Goal: Task Accomplishment & Management: Use online tool/utility

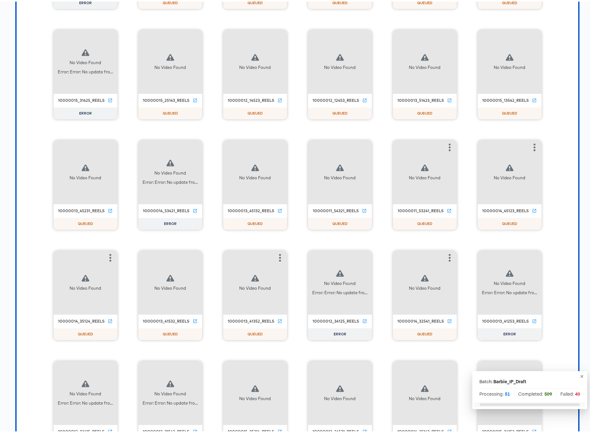
scroll to position [10136, 0]
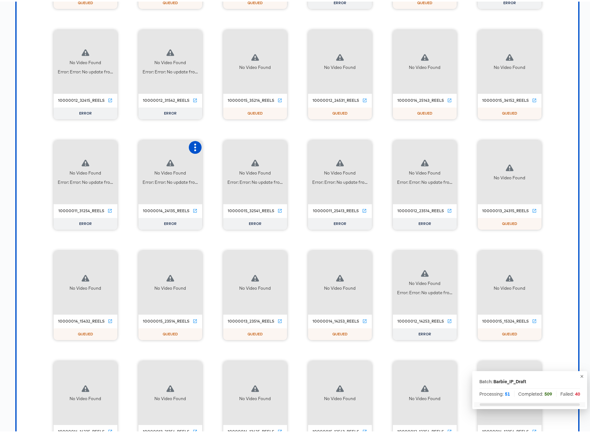
click at [192, 146] on icon "button" at bounding box center [195, 146] width 8 height 8
click at [227, 146] on div "Retry" at bounding box center [227, 145] width 48 height 13
click at [449, 255] on icon "button" at bounding box center [450, 256] width 2 height 8
click at [467, 257] on div "Retry" at bounding box center [473, 255] width 12 height 5
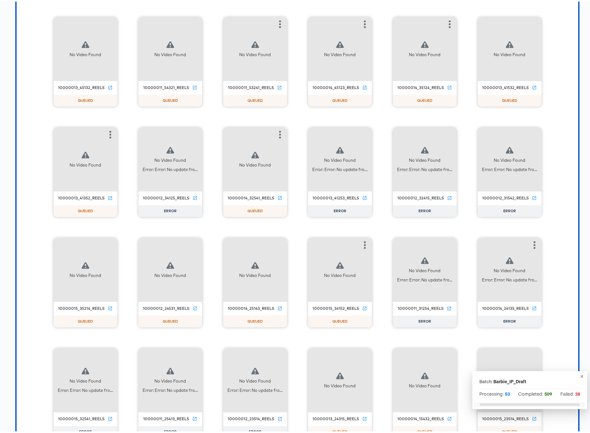
scroll to position [10696, 0]
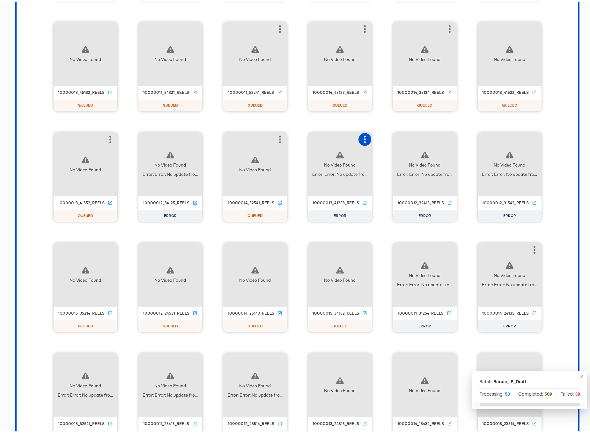
click at [361, 138] on icon "button" at bounding box center [365, 138] width 8 height 8
click at [381, 140] on div "Retry" at bounding box center [397, 137] width 48 height 13
click at [534, 137] on icon "button" at bounding box center [535, 138] width 2 height 8
click at [563, 138] on div "Retry" at bounding box center [566, 137] width 48 height 13
click at [448, 136] on icon "button" at bounding box center [450, 138] width 8 height 8
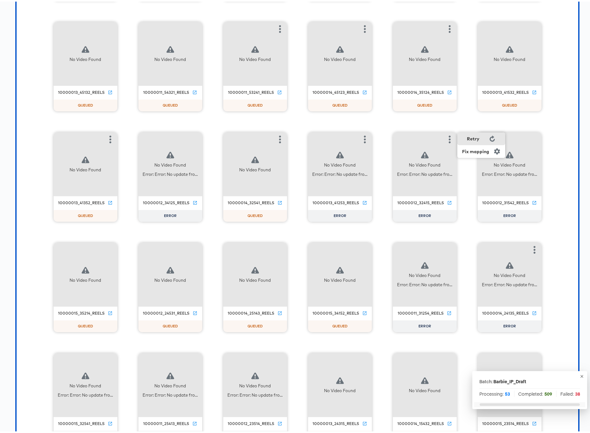
click at [481, 138] on div "Retry" at bounding box center [482, 137] width 48 height 13
click at [194, 134] on icon "button" at bounding box center [195, 138] width 2 height 8
click at [214, 137] on div "Retry" at bounding box center [219, 137] width 12 height 5
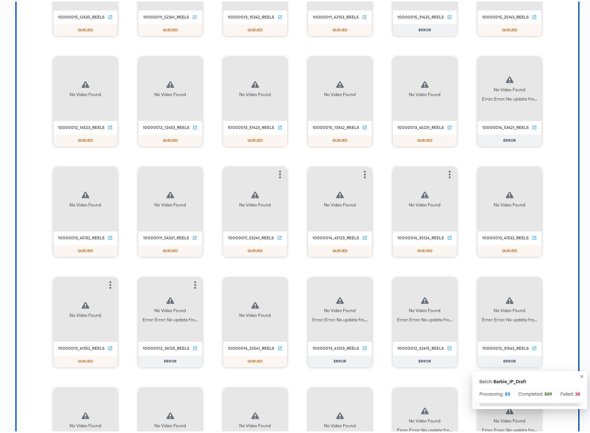
scroll to position [10549, 0]
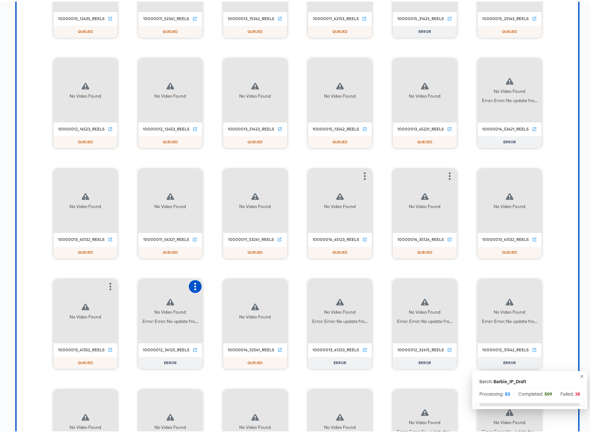
click at [191, 285] on icon "button" at bounding box center [195, 285] width 8 height 8
click at [359, 283] on button "button" at bounding box center [365, 285] width 13 height 13
click at [449, 285] on icon "button" at bounding box center [450, 285] width 2 height 8
click at [534, 285] on icon "button" at bounding box center [535, 285] width 8 height 8
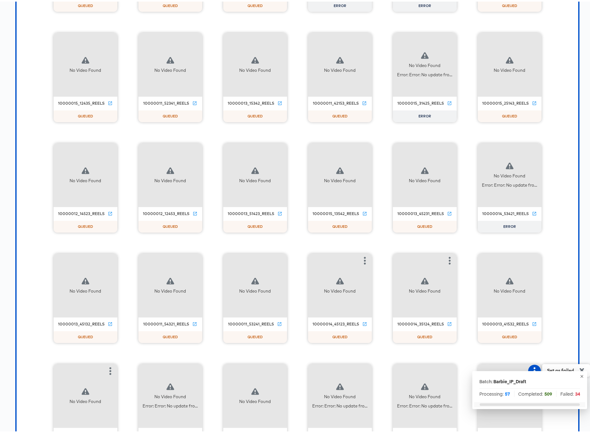
scroll to position [10462, 0]
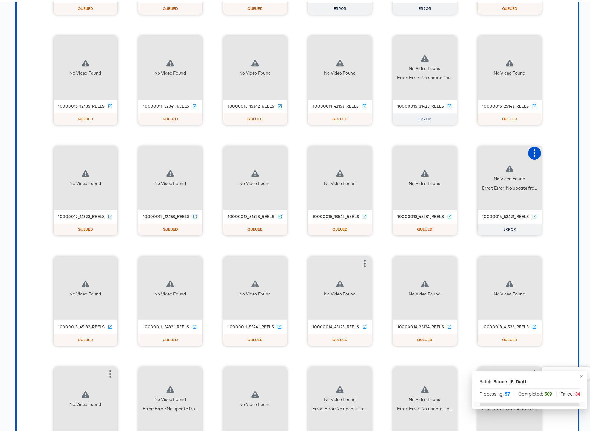
click at [531, 148] on icon "button" at bounding box center [535, 152] width 8 height 8
click at [553, 153] on div "Retry" at bounding box center [558, 150] width 12 height 5
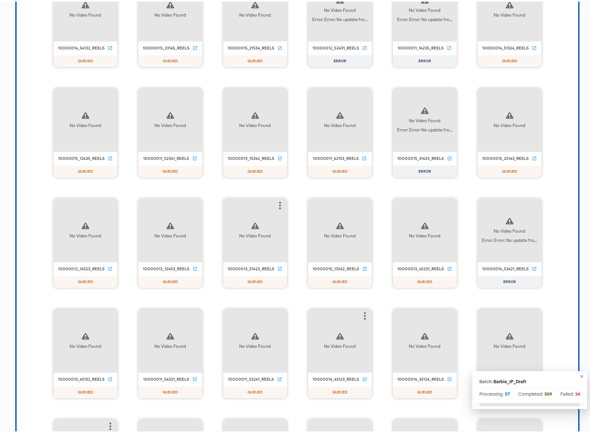
scroll to position [10409, 0]
click at [450, 95] on icon "button" at bounding box center [450, 94] width 8 height 8
click at [479, 94] on div "Retry" at bounding box center [482, 93] width 48 height 13
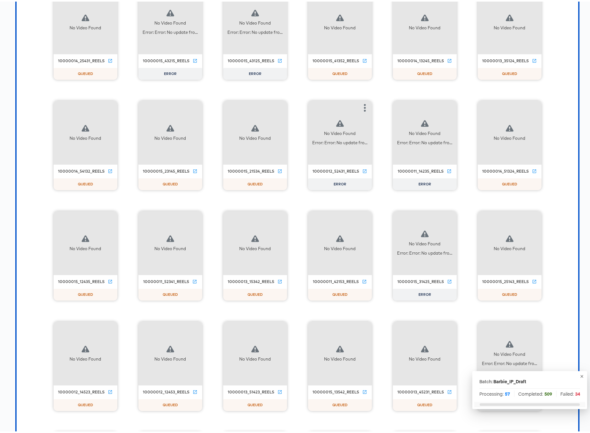
scroll to position [10282, 0]
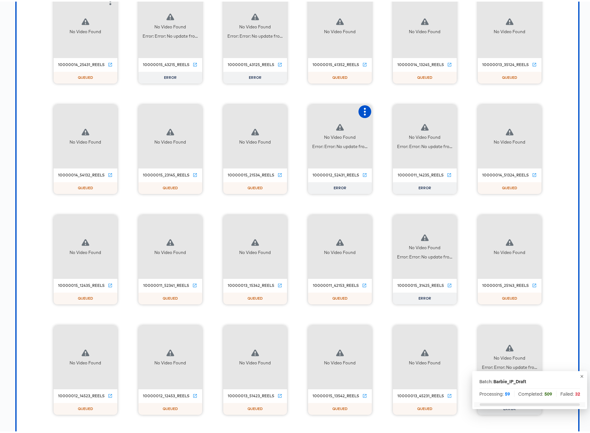
click at [364, 107] on icon "button" at bounding box center [365, 110] width 8 height 8
click at [388, 111] on div "Retry" at bounding box center [388, 109] width 12 height 5
click at [449, 108] on icon "button" at bounding box center [450, 110] width 8 height 8
click at [473, 108] on div "Retry" at bounding box center [473, 109] width 12 height 5
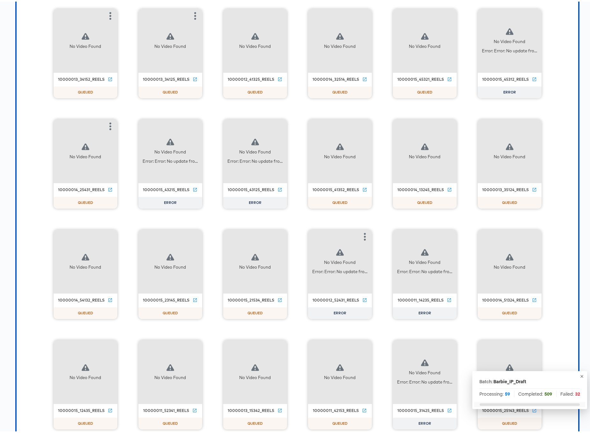
scroll to position [10136, 0]
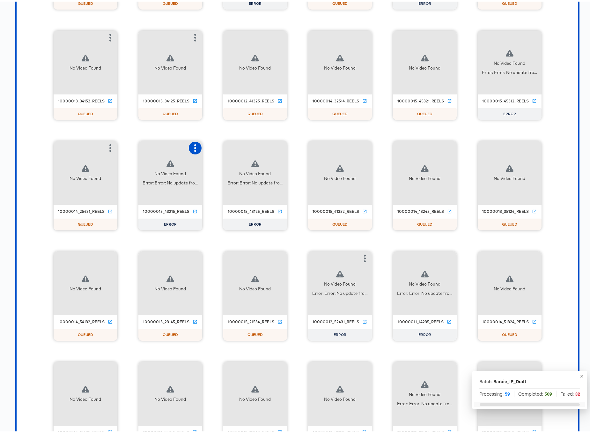
click at [194, 147] on icon "button" at bounding box center [195, 147] width 2 height 8
click at [220, 149] on div "Retry" at bounding box center [227, 145] width 48 height 13
click at [279, 146] on icon "button" at bounding box center [280, 147] width 8 height 8
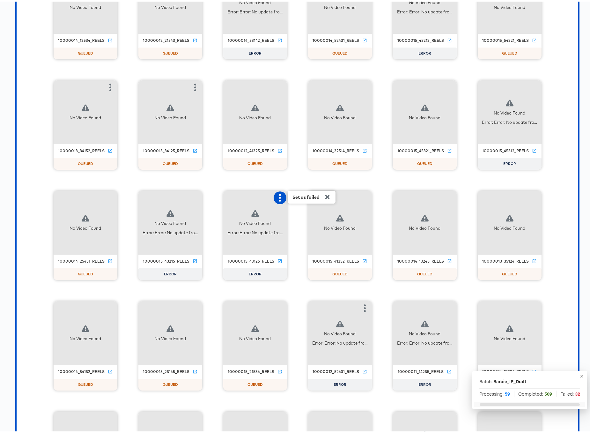
scroll to position [10073, 0]
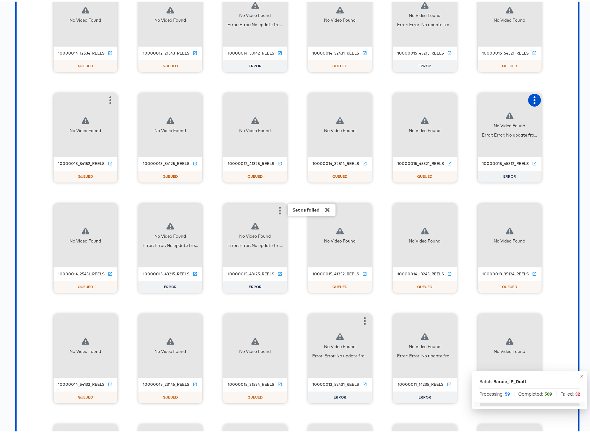
click at [534, 99] on icon "button" at bounding box center [535, 99] width 2 height 8
click at [554, 97] on div "Retry" at bounding box center [558, 97] width 12 height 5
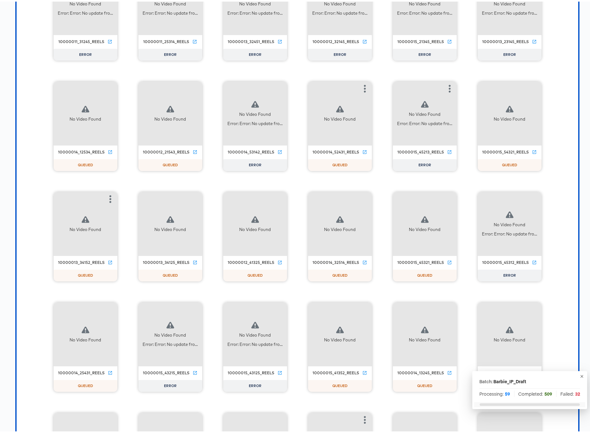
scroll to position [9948, 0]
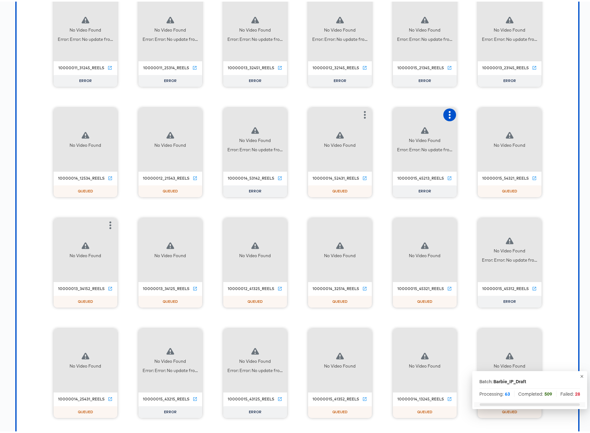
click at [447, 109] on button "button" at bounding box center [450, 113] width 13 height 13
click at [468, 114] on div "Retry" at bounding box center [473, 112] width 12 height 5
click at [276, 110] on icon "button" at bounding box center [280, 113] width 8 height 8
click at [299, 113] on div "Retry" at bounding box center [303, 112] width 12 height 5
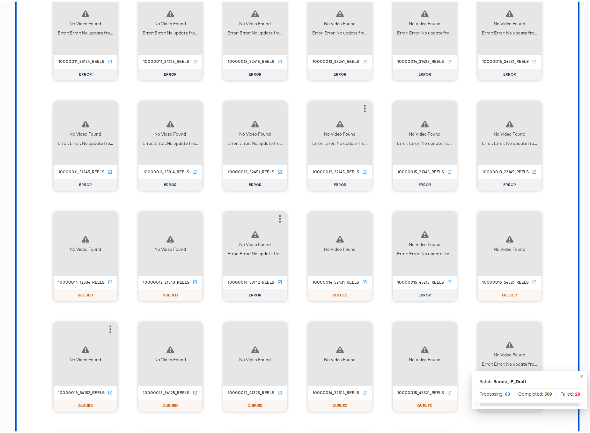
scroll to position [9797, 0]
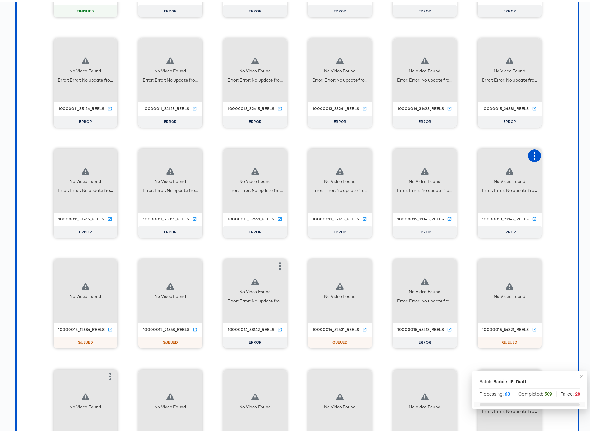
click at [534, 154] on icon "button" at bounding box center [535, 154] width 2 height 8
drag, startPoint x: 553, startPoint y: 154, endPoint x: 527, endPoint y: 154, distance: 25.8
click at [552, 154] on div "Retry" at bounding box center [558, 153] width 12 height 5
click at [450, 154] on icon "button" at bounding box center [450, 154] width 8 height 8
click at [474, 155] on div "Retry" at bounding box center [473, 153] width 12 height 5
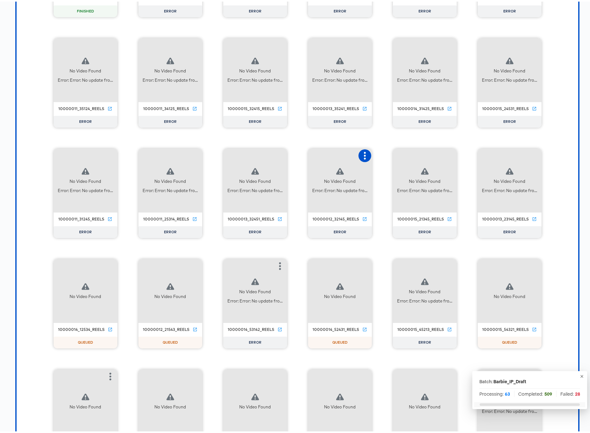
click at [365, 152] on icon "button" at bounding box center [365, 154] width 8 height 8
click at [386, 152] on div "Retry" at bounding box center [388, 153] width 12 height 5
click at [281, 153] on icon "button" at bounding box center [280, 154] width 8 height 8
click at [306, 153] on div "Retry" at bounding box center [303, 153] width 12 height 5
click at [191, 152] on icon "button" at bounding box center [195, 154] width 8 height 8
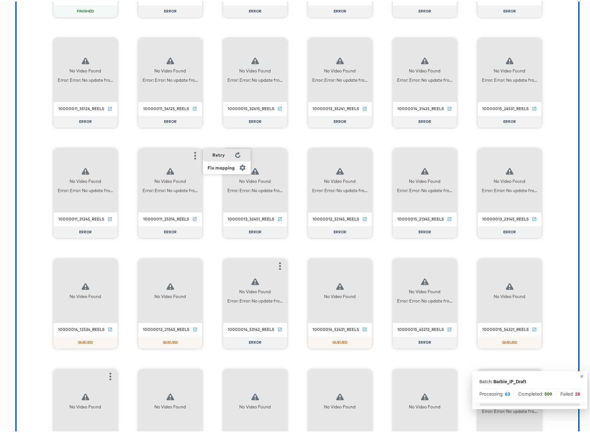
click at [226, 156] on div "Retry" at bounding box center [227, 153] width 48 height 13
drag, startPoint x: 105, startPoint y: 155, endPoint x: 114, endPoint y: 155, distance: 9.0
click at [107, 155] on icon "button" at bounding box center [111, 154] width 8 height 8
click at [131, 154] on div "Retry" at bounding box center [134, 153] width 12 height 5
click at [108, 45] on icon "button" at bounding box center [111, 44] width 8 height 8
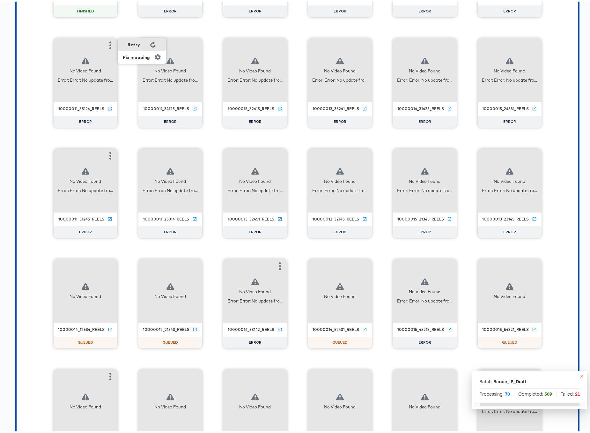
click at [150, 42] on icon at bounding box center [152, 43] width 5 height 6
click at [195, 43] on div "No Video Found Error: Error: No update fro..." at bounding box center [170, 69] width 64 height 64
click at [191, 41] on icon "button" at bounding box center [195, 44] width 8 height 8
click at [230, 42] on div "Retry" at bounding box center [227, 43] width 48 height 13
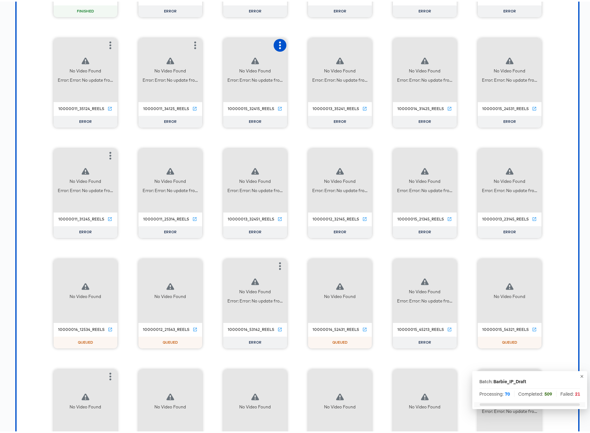
click at [279, 43] on icon "button" at bounding box center [280, 44] width 2 height 8
click at [299, 42] on div "Retry" at bounding box center [303, 43] width 12 height 5
click at [361, 43] on icon "button" at bounding box center [365, 44] width 8 height 8
click at [399, 43] on div "Retry" at bounding box center [397, 43] width 48 height 13
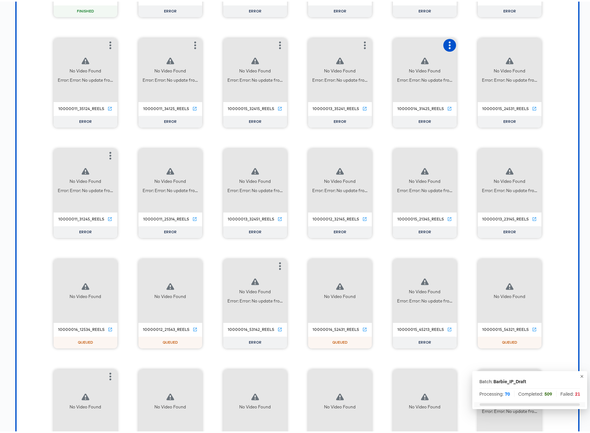
click at [449, 43] on icon "button" at bounding box center [450, 44] width 2 height 8
click at [468, 42] on div "Retry" at bounding box center [473, 43] width 12 height 5
click at [531, 42] on icon "button" at bounding box center [535, 44] width 8 height 8
click at [562, 43] on div "Retry" at bounding box center [566, 43] width 48 height 13
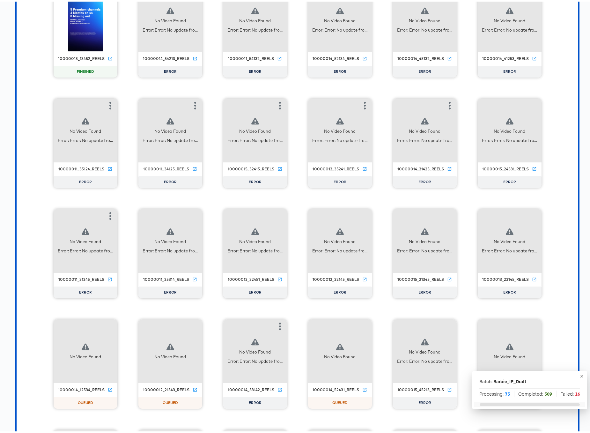
scroll to position [9680, 0]
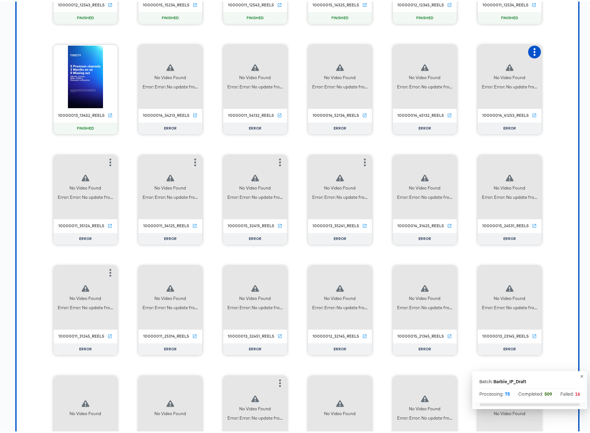
click at [531, 54] on icon "button" at bounding box center [535, 51] width 8 height 8
click at [548, 52] on div "Retry" at bounding box center [566, 49] width 48 height 13
click at [446, 52] on icon "button" at bounding box center [450, 51] width 8 height 8
click at [474, 50] on div "Retry" at bounding box center [473, 49] width 12 height 5
click at [364, 50] on icon "button" at bounding box center [365, 51] width 2 height 8
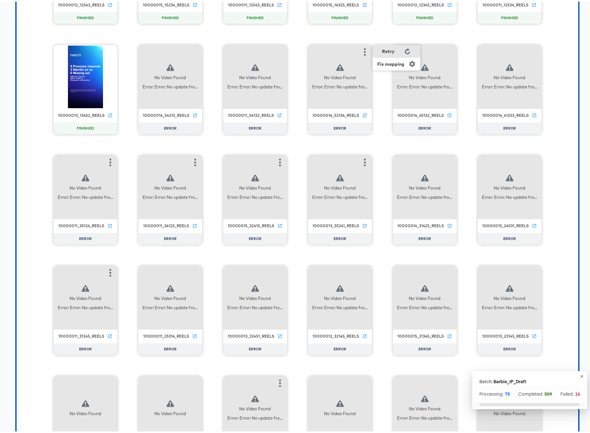
click at [405, 50] on icon at bounding box center [408, 50] width 6 height 6
click at [276, 49] on icon "button" at bounding box center [280, 51] width 8 height 8
click at [321, 49] on icon at bounding box center [323, 50] width 6 height 6
click at [191, 49] on icon "button" at bounding box center [195, 51] width 8 height 8
click at [223, 47] on div "Retry" at bounding box center [227, 49] width 48 height 13
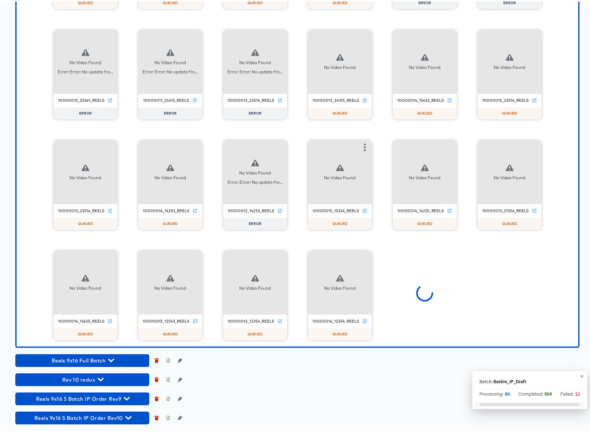
scroll to position [11351, 0]
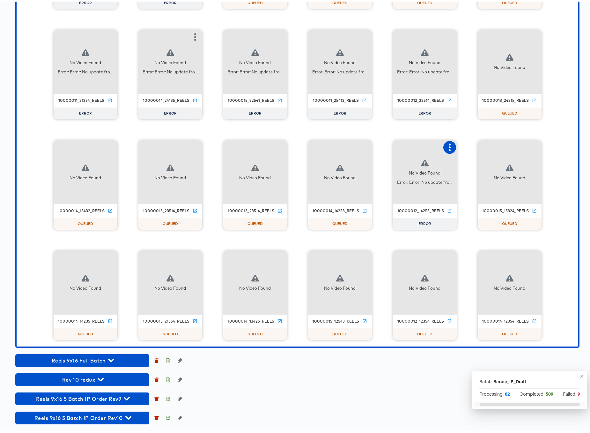
click at [446, 145] on icon "button" at bounding box center [450, 146] width 8 height 8
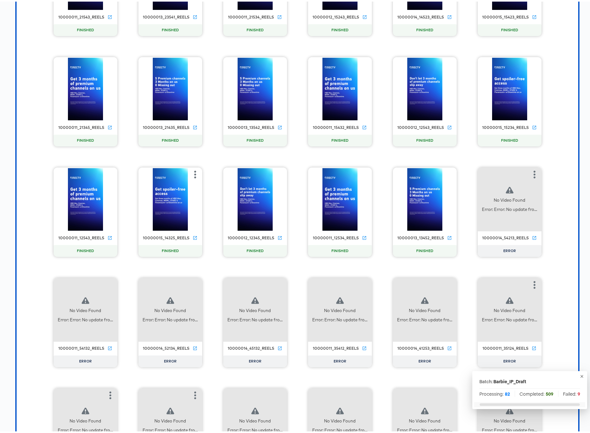
scroll to position [9779, 0]
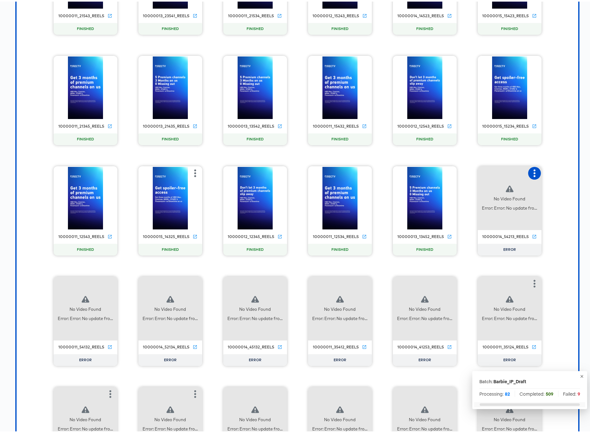
click at [534, 169] on icon "button" at bounding box center [535, 172] width 2 height 8
click at [111, 281] on icon "button" at bounding box center [111, 282] width 8 height 8
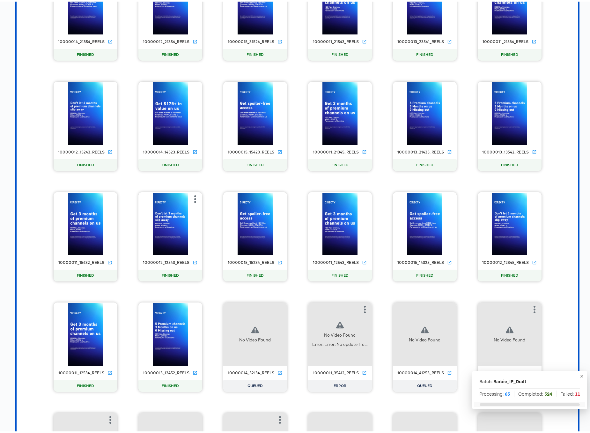
scroll to position [9974, 0]
click at [361, 309] on icon "button" at bounding box center [365, 308] width 8 height 8
click at [389, 308] on div "Retry" at bounding box center [388, 307] width 12 height 5
click at [535, 308] on icon "button" at bounding box center [535, 308] width 8 height 8
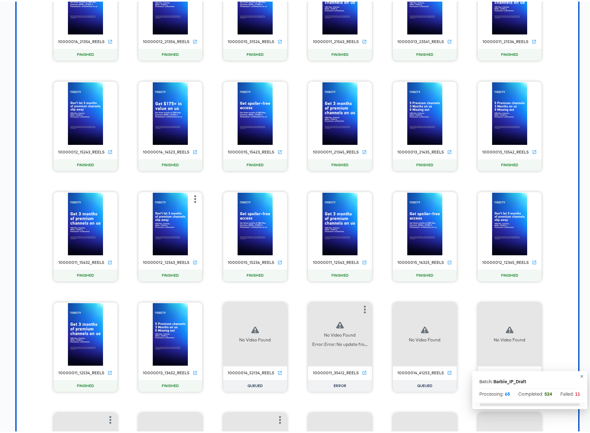
scroll to position [10131, 0]
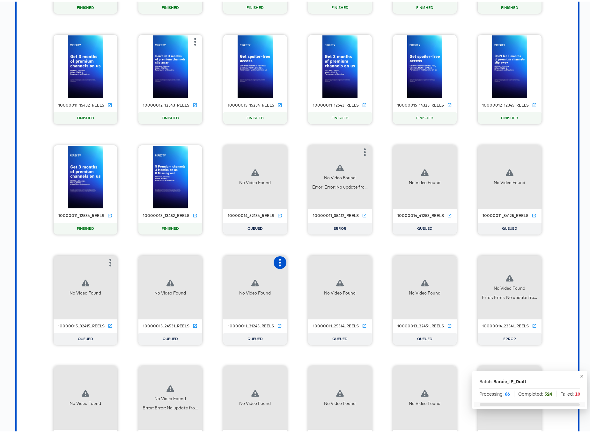
click at [278, 259] on icon "button" at bounding box center [280, 261] width 8 height 8
click at [365, 259] on icon "button" at bounding box center [365, 261] width 8 height 8
click at [534, 261] on icon "button" at bounding box center [535, 261] width 2 height 8
click at [555, 264] on div "Retry" at bounding box center [566, 260] width 48 height 13
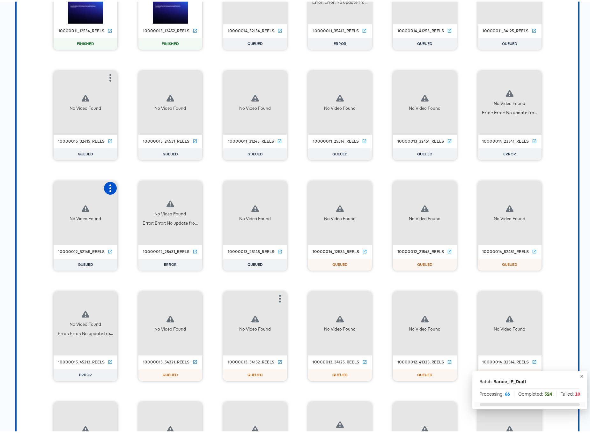
click at [105, 182] on button "button" at bounding box center [110, 186] width 13 height 13
click at [191, 188] on icon "button" at bounding box center [195, 187] width 8 height 8
click at [220, 187] on div "Retry" at bounding box center [219, 185] width 12 height 5
click at [276, 187] on icon "button" at bounding box center [280, 187] width 8 height 8
click at [364, 186] on icon "button" at bounding box center [365, 187] width 2 height 8
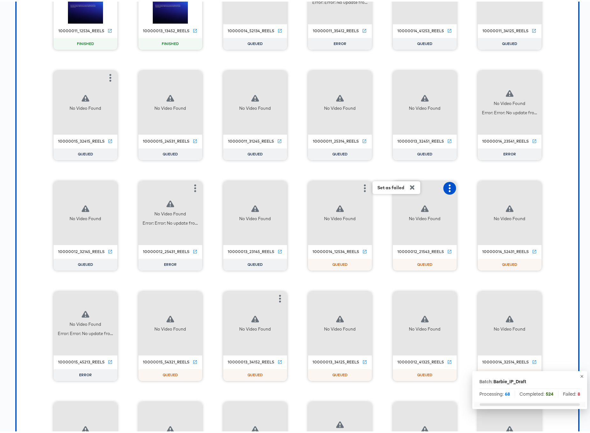
click at [450, 190] on icon "button" at bounding box center [450, 187] width 8 height 8
click at [531, 187] on icon "button" at bounding box center [535, 187] width 8 height 8
click at [112, 296] on button "button" at bounding box center [110, 297] width 13 height 13
click at [136, 295] on div "Retry" at bounding box center [134, 296] width 12 height 5
click at [536, 295] on button "button" at bounding box center [534, 297] width 13 height 13
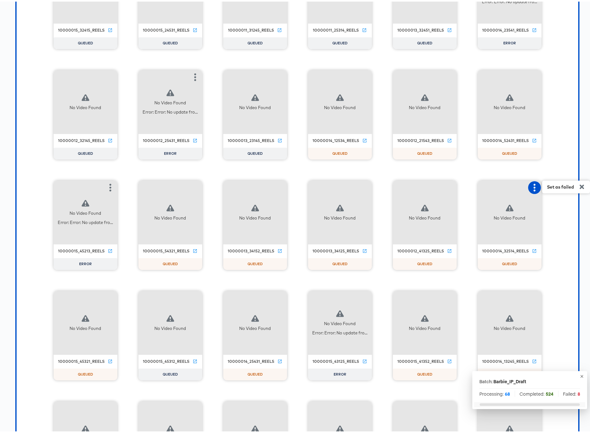
scroll to position [10448, 0]
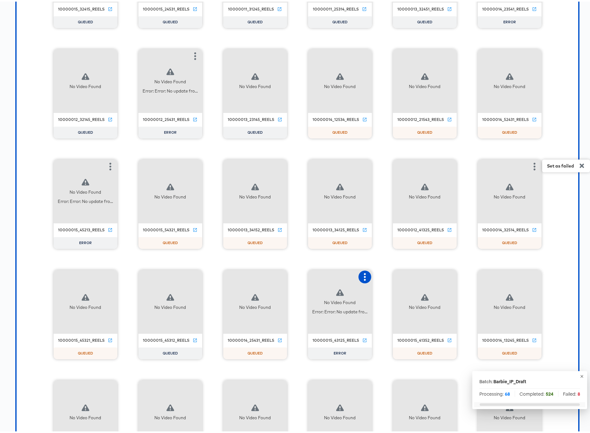
click at [361, 276] on icon "button" at bounding box center [365, 276] width 8 height 8
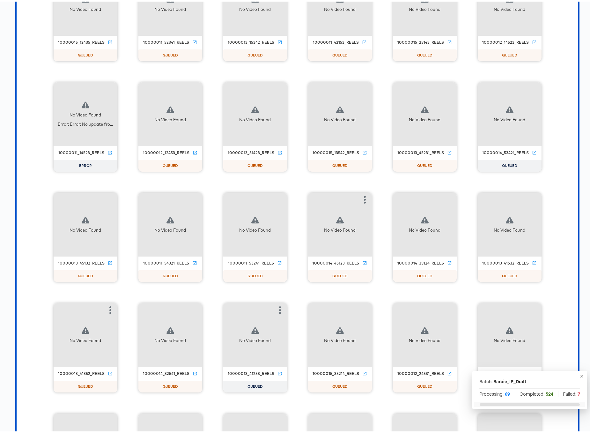
scroll to position [10965, 0]
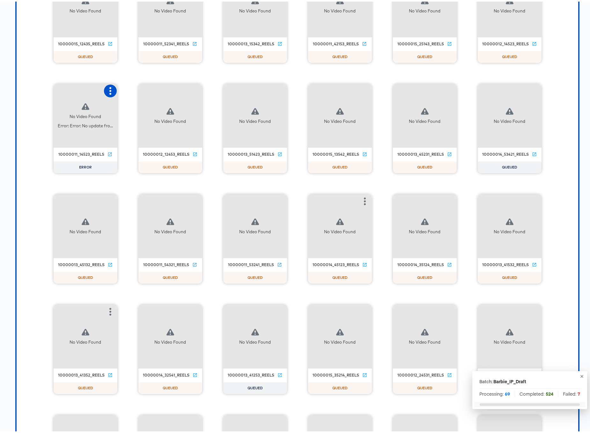
click at [107, 91] on icon "button" at bounding box center [111, 90] width 8 height 8
click at [147, 92] on div "Retry" at bounding box center [142, 88] width 48 height 13
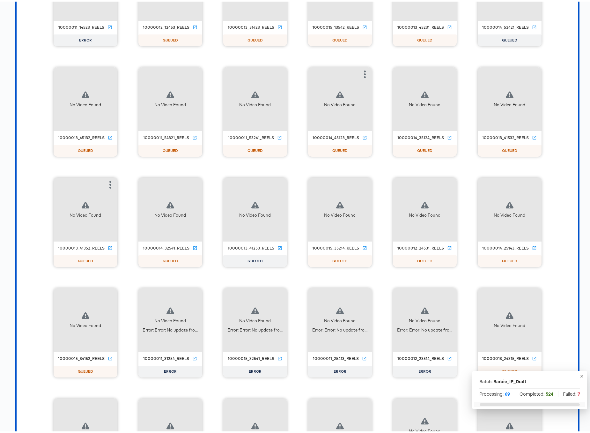
scroll to position [11157, 0]
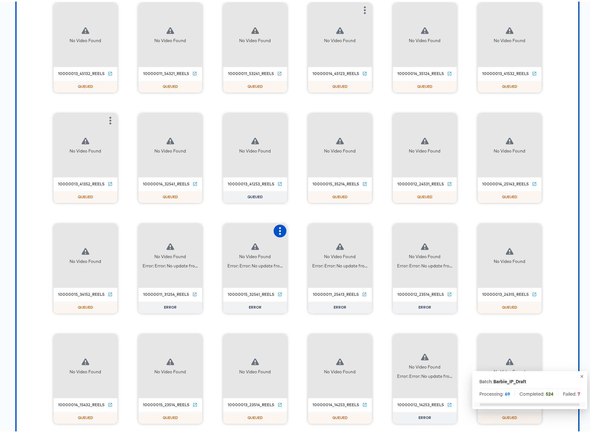
click at [279, 227] on icon "button" at bounding box center [280, 230] width 2 height 8
click at [300, 228] on div "Retry" at bounding box center [303, 228] width 12 height 5
click at [362, 228] on icon "button" at bounding box center [365, 230] width 8 height 8
click at [385, 231] on div "Retry" at bounding box center [388, 228] width 12 height 5
click at [450, 233] on icon "button" at bounding box center [450, 230] width 8 height 8
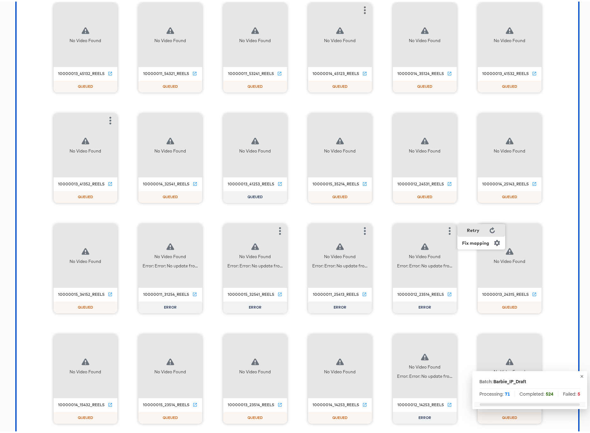
click at [480, 234] on div "Retry" at bounding box center [482, 228] width 48 height 13
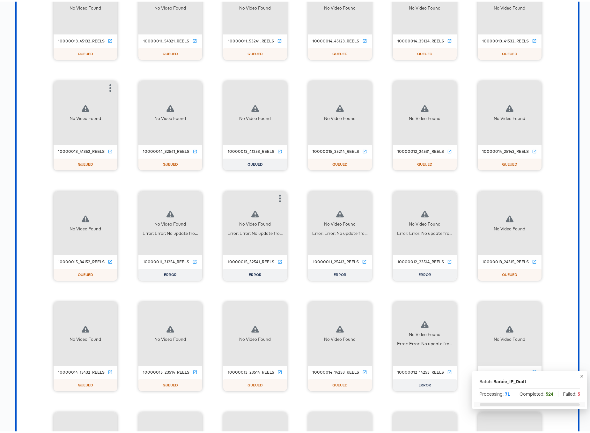
scroll to position [11252, 0]
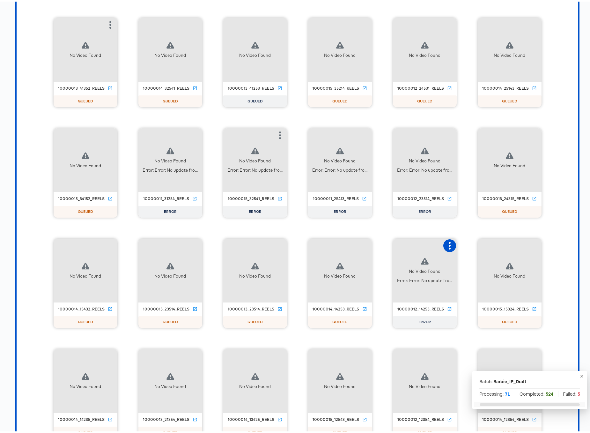
click at [449, 243] on icon "button" at bounding box center [450, 244] width 2 height 8
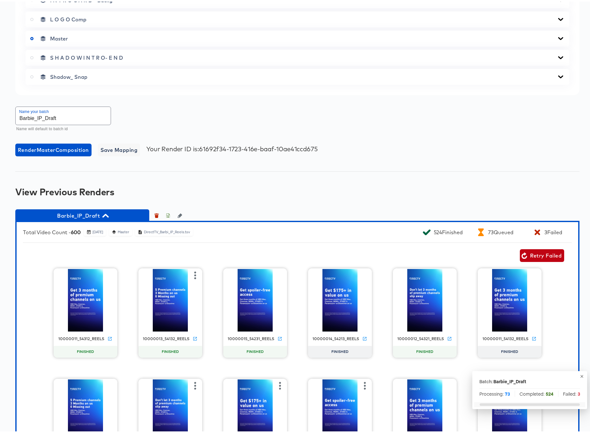
scroll to position [401, 0]
